Goal: Check status: Check status

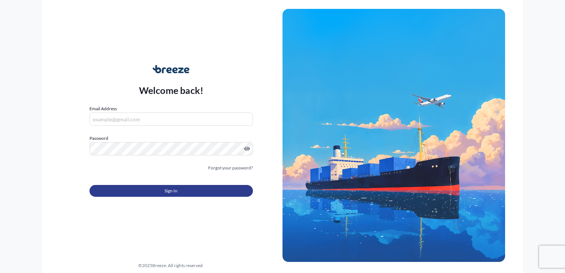
type input "[EMAIL_ADDRESS][DOMAIN_NAME]"
click at [179, 189] on button "Sign In" at bounding box center [171, 191] width 163 height 12
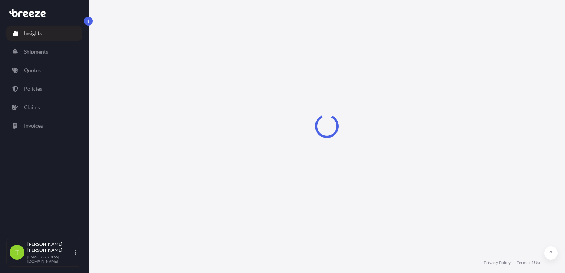
select select "2025"
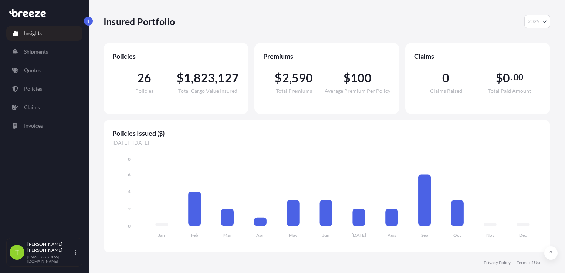
click at [24, 163] on div "Insights Shipments Quotes Policies Claims Invoices" at bounding box center [44, 128] width 76 height 219
click at [45, 73] on link "Quotes" at bounding box center [44, 70] width 76 height 15
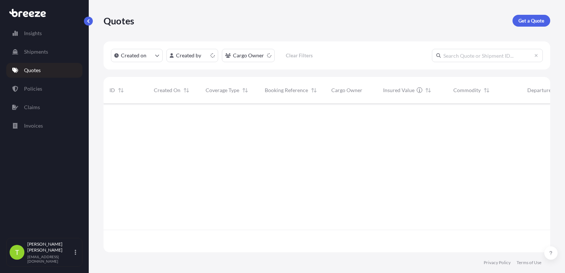
scroll to position [147, 441]
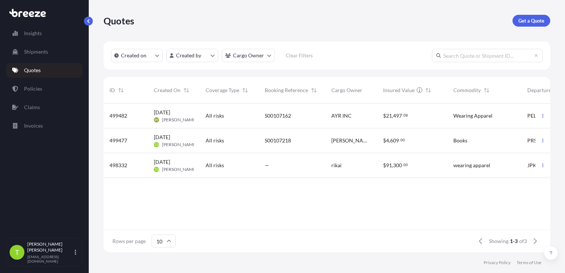
click at [463, 59] on input "text" at bounding box center [487, 55] width 111 height 13
paste input "BRZ499284"
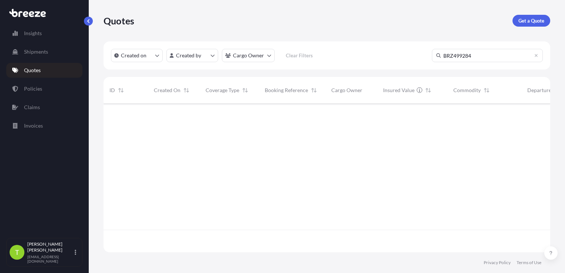
scroll to position [170, 441]
drag, startPoint x: 470, startPoint y: 56, endPoint x: 381, endPoint y: 58, distance: 88.8
click at [381, 58] on div "Created on Created by Cargo Owner Clear Filters BRZ499284" at bounding box center [327, 55] width 447 height 28
paste input "text"
drag, startPoint x: 453, startPoint y: 54, endPoint x: 427, endPoint y: 58, distance: 26.2
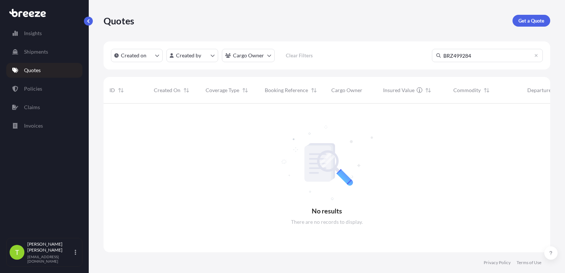
click at [427, 58] on div "Created on Created by Cargo Owner Clear Filters BRZ499284" at bounding box center [327, 55] width 447 height 28
drag, startPoint x: 469, startPoint y: 54, endPoint x: 367, endPoint y: 55, distance: 102.5
click at [365, 56] on div "Created on Created by Cargo Owner Clear Filters 499284" at bounding box center [327, 55] width 447 height 28
paste input "S00107145"
type input "S00107145"
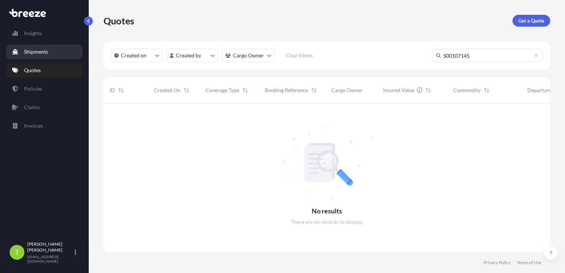
click at [41, 53] on p "Shipments" at bounding box center [36, 51] width 24 height 7
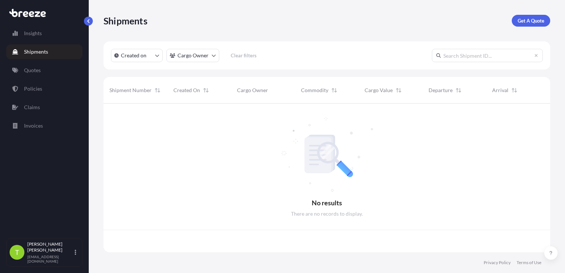
scroll to position [147, 441]
click at [478, 50] on input "text" at bounding box center [487, 55] width 111 height 13
paste input "S00107145"
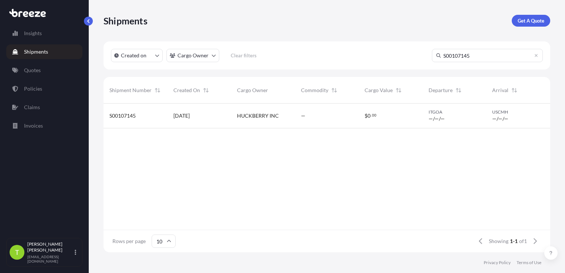
type input "S00107145"
click at [276, 118] on span "HUCKBERRY INC" at bounding box center [258, 115] width 42 height 7
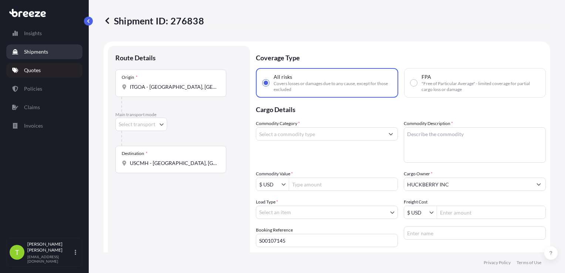
click at [58, 55] on link "Shipments" at bounding box center [44, 51] width 76 height 15
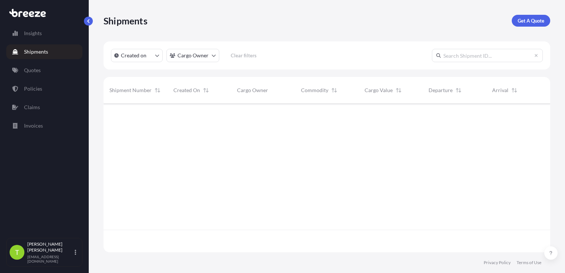
scroll to position [147, 441]
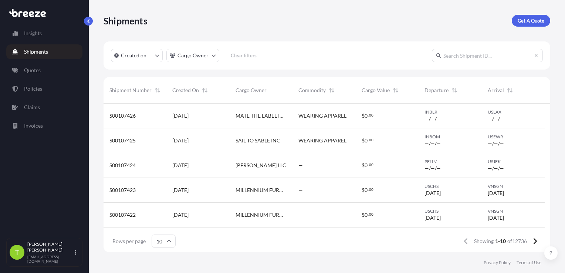
click at [470, 59] on input "text" at bounding box center [487, 55] width 111 height 13
paste input "S00107145"
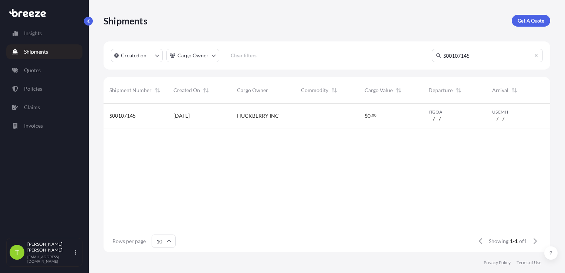
type input "S00107145"
click at [254, 115] on span "HUCKBERRY INC" at bounding box center [258, 115] width 42 height 7
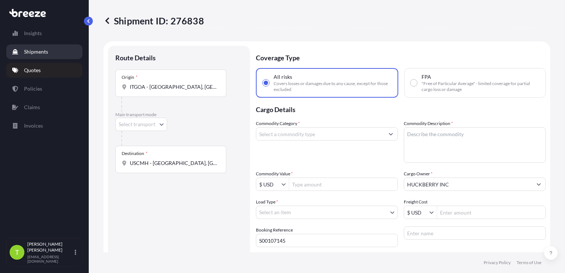
click at [42, 56] on link "Shipments" at bounding box center [44, 51] width 76 height 15
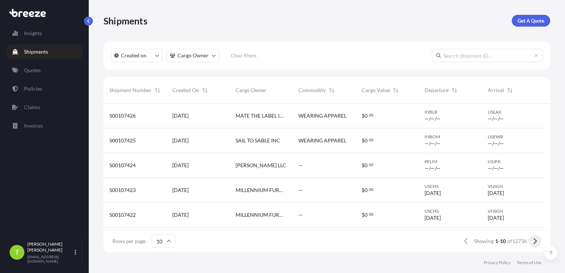
click at [534, 240] on icon at bounding box center [535, 241] width 4 height 7
click at [462, 239] on icon at bounding box center [462, 241] width 3 height 6
click at [34, 94] on link "Policies" at bounding box center [44, 88] width 76 height 15
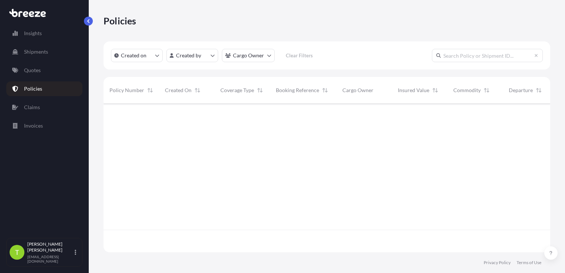
scroll to position [147, 441]
click at [477, 58] on input "text" at bounding box center [487, 55] width 111 height 13
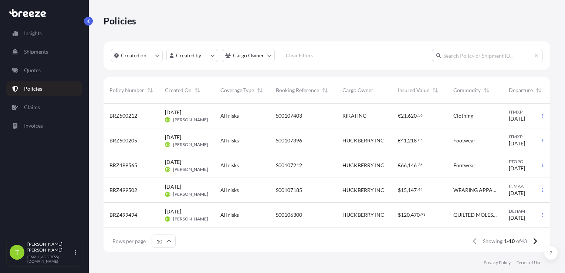
click at [477, 58] on input "text" at bounding box center [487, 55] width 111 height 13
paste input "S00107145"
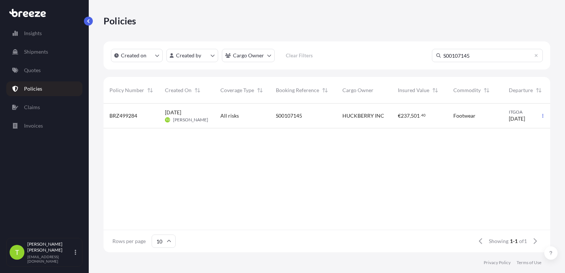
type input "S00107145"
click at [315, 115] on div "S00107145" at bounding box center [303, 115] width 55 height 7
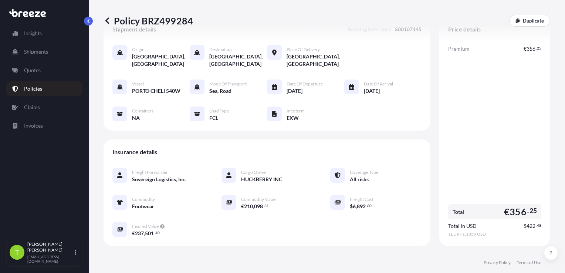
scroll to position [74, 0]
